Goal: Task Accomplishment & Management: Manage account settings

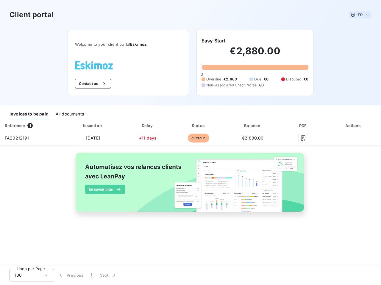
click at [360, 15] on span "FR" at bounding box center [359, 14] width 5 height 5
click at [92, 84] on button "Contact us" at bounding box center [93, 84] width 36 height 10
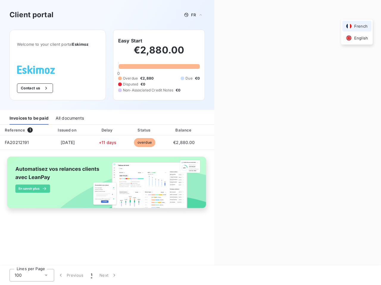
click at [213, 41] on div "Welcome to your client portal Eskimoz Contact us Easy Start €2,880.00 0 Overdue…" at bounding box center [107, 70] width 214 height 80
click at [29, 114] on div "Invoices to be paid" at bounding box center [29, 118] width 39 height 12
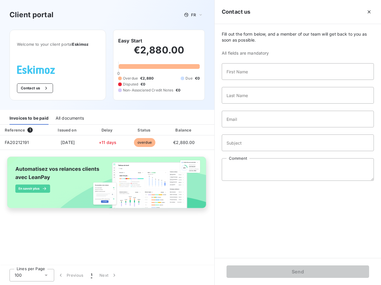
click at [69, 114] on div "All documents" at bounding box center [70, 118] width 28 height 12
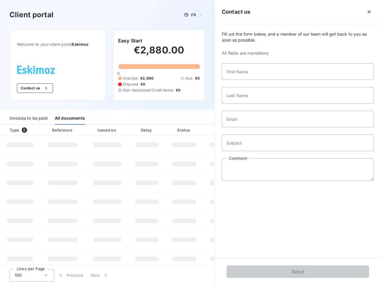
click at [31, 126] on th "Type 0" at bounding box center [20, 130] width 40 height 11
click at [92, 126] on th "Issued on" at bounding box center [106, 130] width 43 height 11
click at [147, 126] on th "Delay" at bounding box center [147, 130] width 36 height 11
click at [198, 126] on th "Status" at bounding box center [184, 130] width 38 height 11
click at [252, 126] on input "Email" at bounding box center [298, 119] width 152 height 17
